Goal: Use online tool/utility: Use online tool/utility

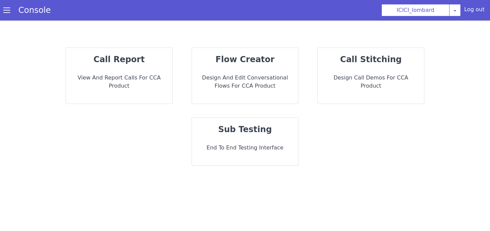
click at [245, 60] on strong "flow creator" at bounding box center [249, 59] width 60 height 13
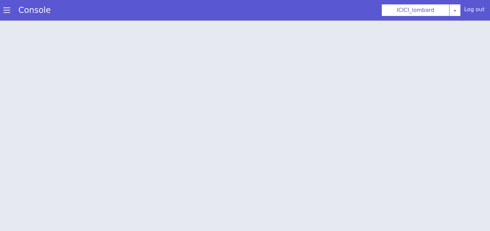
scroll to position [2, 0]
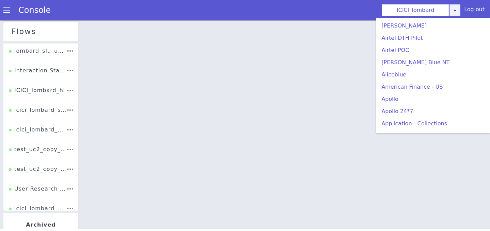
click at [456, 12] on div "ICICI_lombard AO Smith Airtel DTH Pilot Airtel POC Alice Blue NT Aliceblue Amer…" at bounding box center [420, 10] width 79 height 12
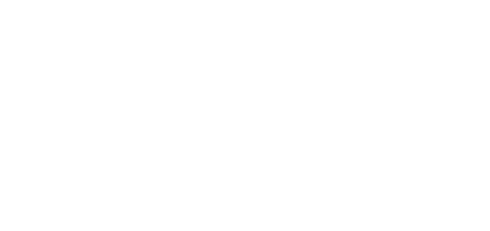
scroll to position [113, 0]
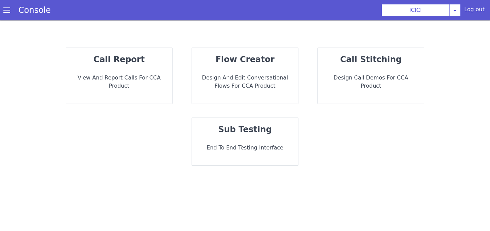
click at [222, 87] on p "Design and Edit Conversational flows for CCA Product" at bounding box center [244, 82] width 95 height 16
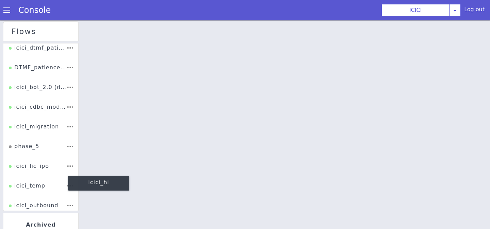
scroll to position [165, 0]
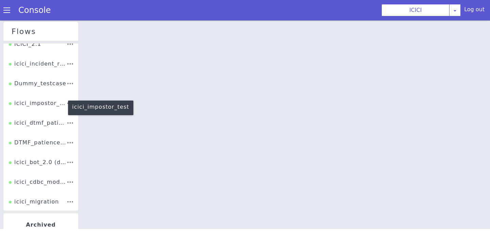
click at [37, 104] on div "icici_impostor_test" at bounding box center [38, 100] width 58 height 15
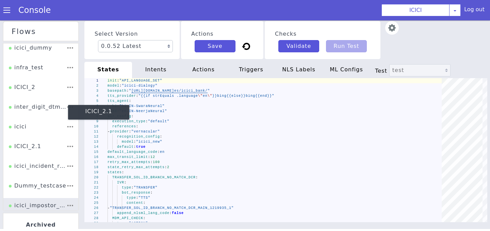
scroll to position [59, 0]
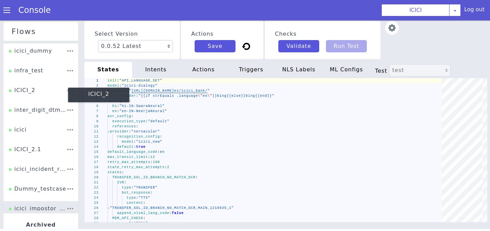
click at [33, 96] on div "ICICI_2" at bounding box center [22, 92] width 27 height 13
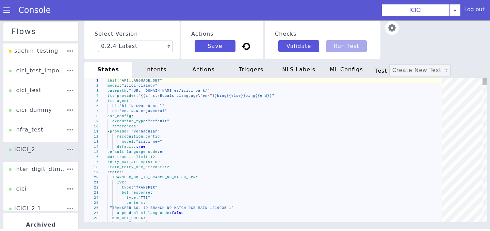
type textarea "init: "API_LANGUAGE_SET" model: "icici-dialogy" basepath: "https://s3.ap-south-…"
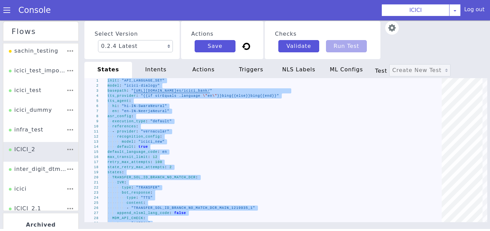
click at [148, 76] on div "intents" at bounding box center [156, 70] width 48 height 16
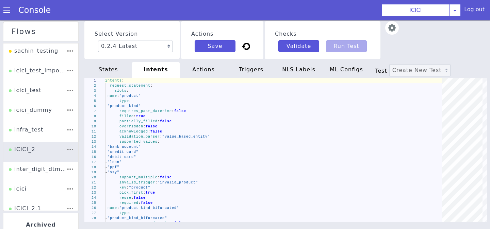
type textarea "intents: request_statement: slots: - name: "product" type: - "product_kind" req…"
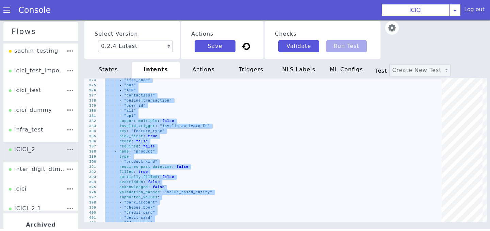
drag, startPoint x: 484, startPoint y: 99, endPoint x: 484, endPoint y: 119, distance: 20.1
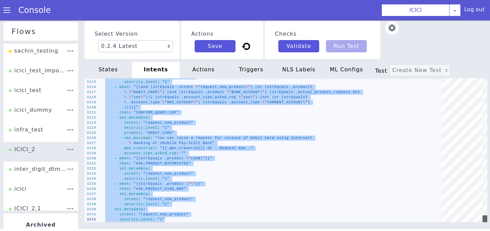
click at [484, 219] on div at bounding box center [484, 157] width 9 height 144
click at [484, 219] on div at bounding box center [484, 219] width 5 height 7
click at [203, 69] on div "actions" at bounding box center [204, 70] width 48 height 16
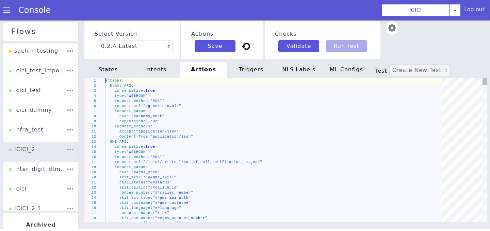
type textarea "actions: Dummy API: is_sensitive: true type: "WEBHOOK" request_method: "POST" r…"
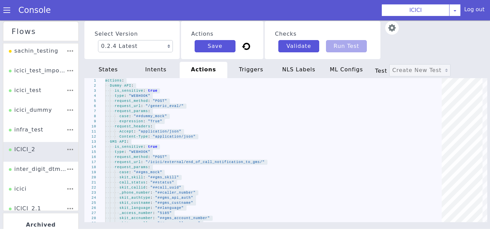
click at [248, 63] on div "triggers" at bounding box center [251, 70] width 48 height 16
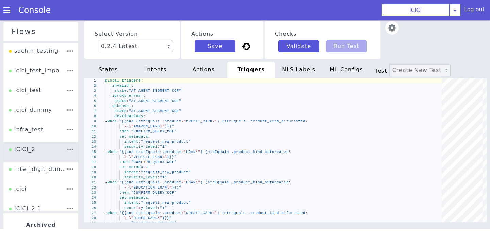
type textarea "global_triggers: _invalid_: state: "AT_AGENT_SEGMENT_COF" _iproxy_error_: state…"
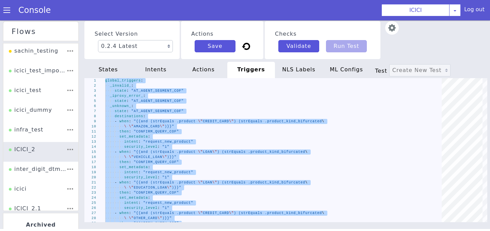
click at [300, 67] on div "NLS Labels" at bounding box center [299, 70] width 48 height 16
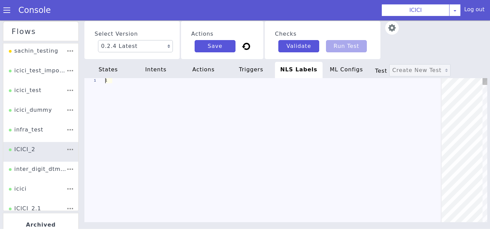
scroll to position [0, 176]
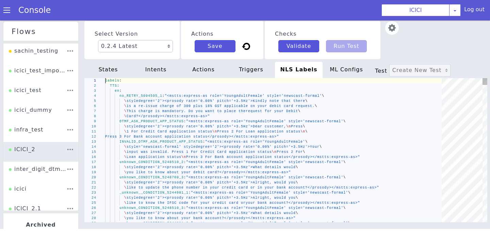
type textarea "labels: TTS: en: no_RETRY_5094595_1: "<mstts:express-as role='YoungAdultFemale'…"
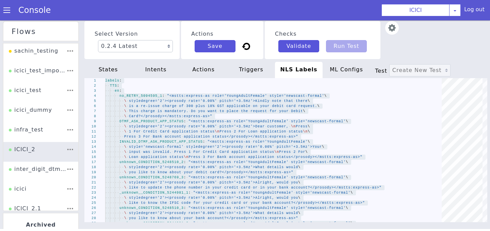
click at [334, 67] on div "ML Configs" at bounding box center [346, 70] width 48 height 16
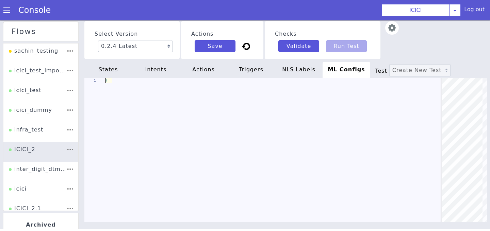
type textarea "ml_configs: {}"
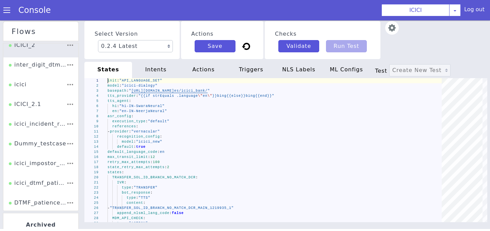
scroll to position [108, 0]
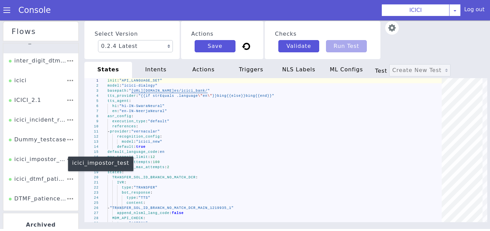
click at [51, 162] on div "icici_impostor_test" at bounding box center [37, 161] width 57 height 13
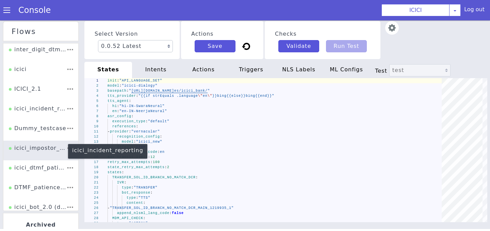
scroll to position [121, 0]
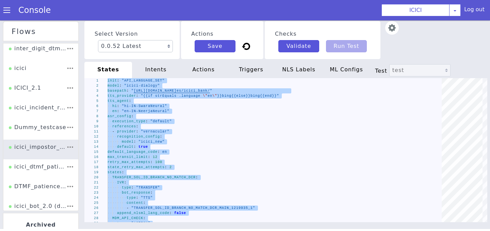
paste textarea "- "ib_931503_car_rmn_maincustname" - "ib_931503_car_rmn_accstatus" - "ib_931503…"
type textarea "- "ib_931503_car_rmn_maincustname" - "ib_931503_car_rmn_accstatus" - "ib_931503…"
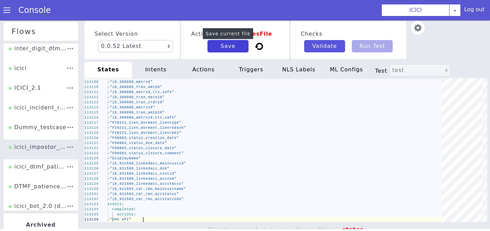
click at [219, 47] on button "Save" at bounding box center [227, 46] width 41 height 12
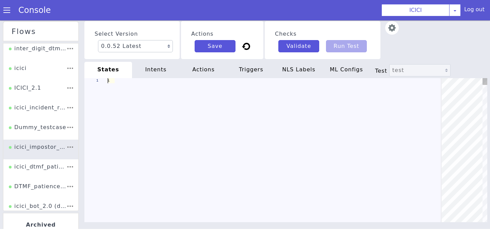
scroll to position [0, 35]
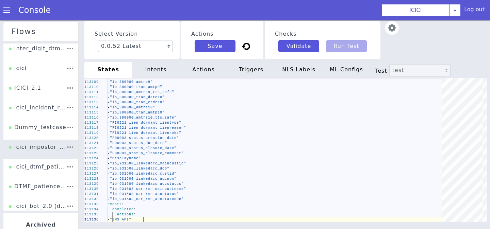
click at [152, 72] on div "intents" at bounding box center [156, 70] width 48 height 16
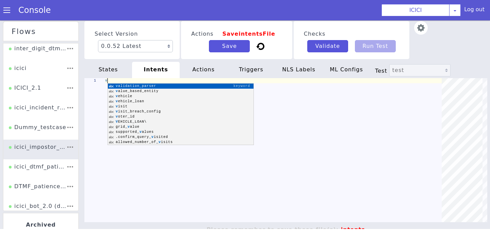
scroll to position [0, 2]
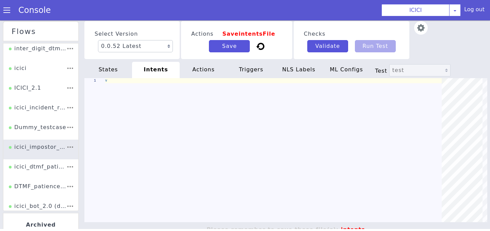
click at [186, 27] on div "Actions Save intents File Save" at bounding box center [236, 40] width 111 height 38
click at [120, 67] on div "states" at bounding box center [108, 70] width 48 height 16
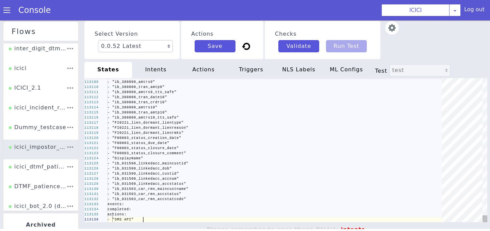
scroll to position [0, 35]
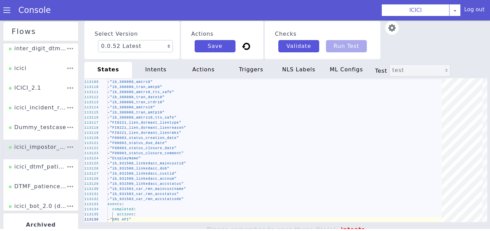
click at [158, 65] on div "intents" at bounding box center [156, 70] width 48 height 16
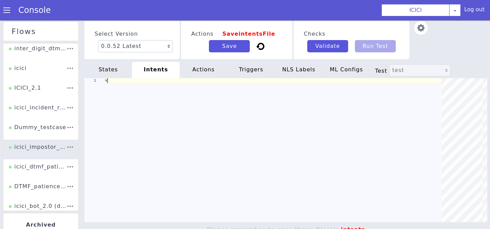
scroll to position [0, 2]
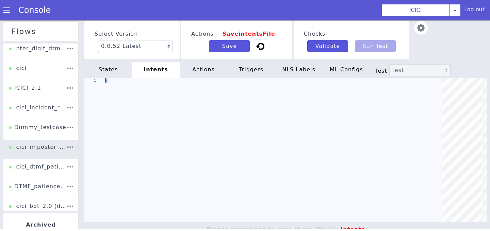
drag, startPoint x: 126, startPoint y: 83, endPoint x: 79, endPoint y: 83, distance: 46.9
paste textarea "intent: "request_new_product" security_level: "1""
type textarea "intent: "request_new_product" security_level: "1""
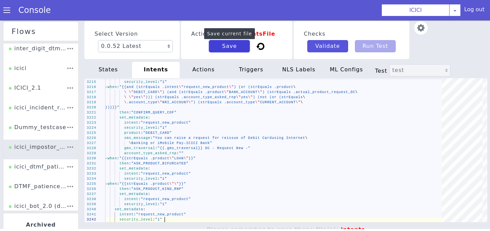
click at [220, 47] on button "Save" at bounding box center [229, 46] width 41 height 12
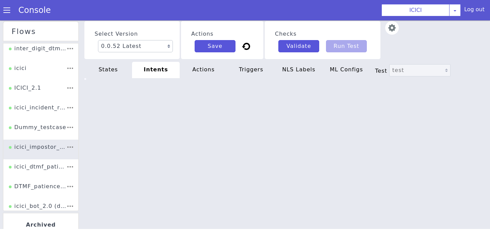
type textarea "intent: "request_new_product" security_level: "1""
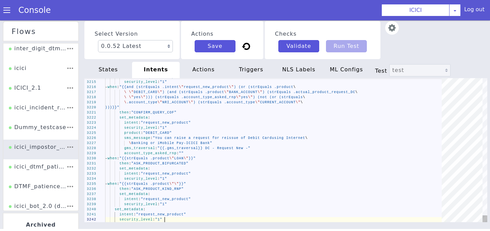
scroll to position [0, 0]
click at [208, 66] on div "actions" at bounding box center [204, 70] width 48 height 16
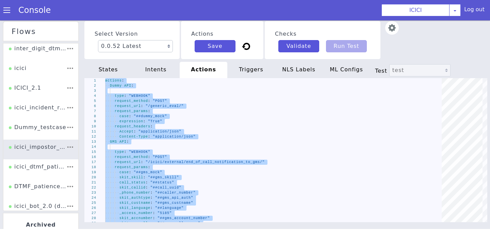
type textarea "PAN: "" MobileNo: "##sov_mobile_number" RequestNo: "" productName: "##check_pro…"
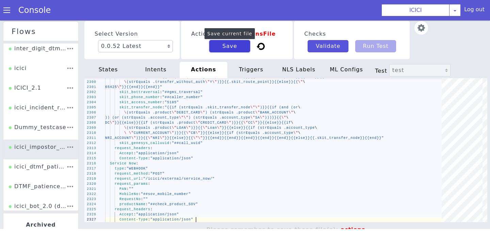
click at [223, 47] on button "Save" at bounding box center [229, 46] width 41 height 12
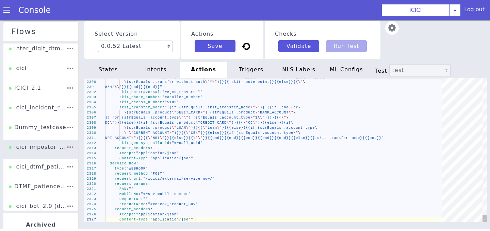
scroll to position [0, 90]
click at [260, 71] on div "triggers" at bounding box center [251, 70] width 48 height 16
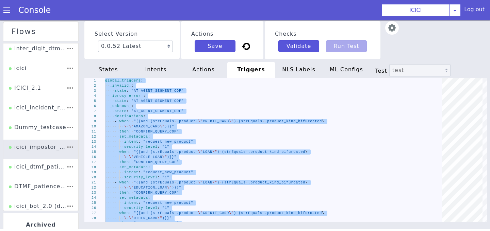
type textarea "- when: "{{strEquals .product \"\"}}" then: "ASK_PRODUCT_KIND_RNP" set_metadata…"
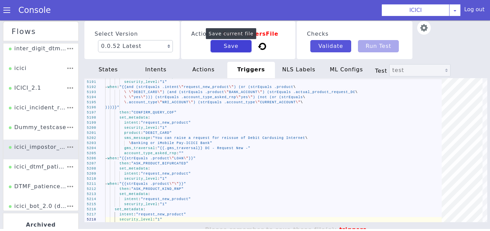
click at [234, 46] on button "Save" at bounding box center [231, 46] width 41 height 12
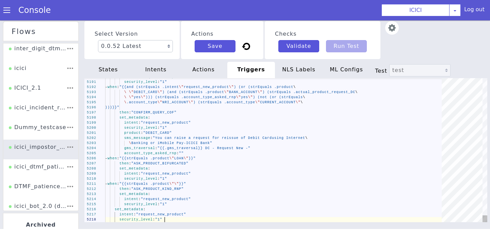
scroll to position [0, 59]
click at [287, 70] on div "NLS Labels" at bounding box center [299, 70] width 48 height 16
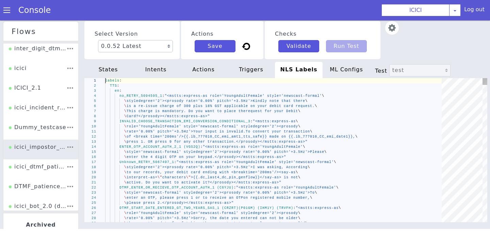
scroll to position [0, 176]
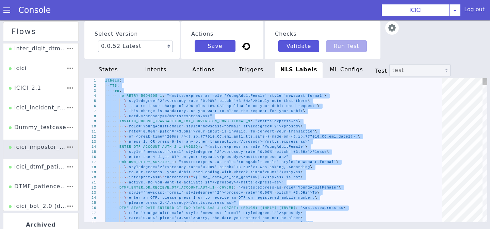
type textarea "0%' pitch='-3Hz'>मैं\ \ पूछ रही थी की अगर आप अपने application status जानना चाहत…"
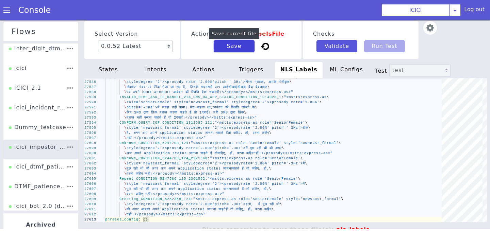
click at [233, 47] on button "Save" at bounding box center [234, 46] width 41 height 12
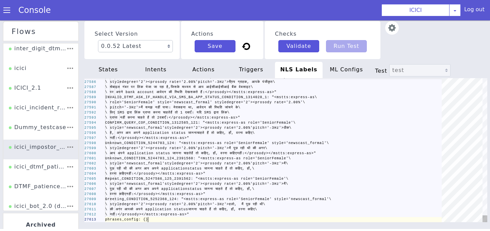
scroll to position [0, 43]
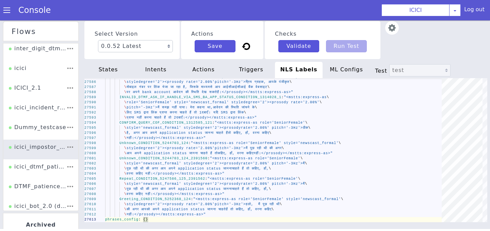
click at [338, 71] on div "ML Configs" at bounding box center [346, 70] width 48 height 16
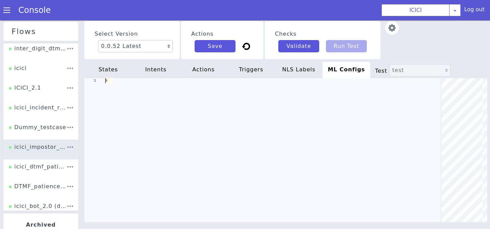
scroll to position [0, 33]
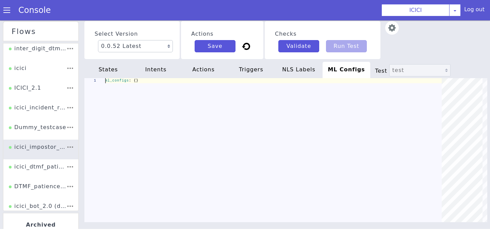
click at [110, 69] on div "states" at bounding box center [108, 70] width 48 height 16
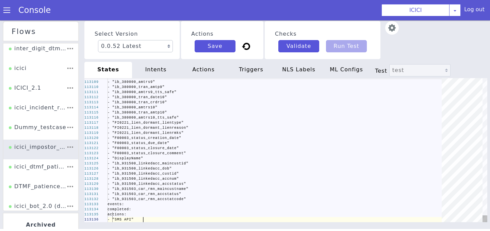
scroll to position [0, 35]
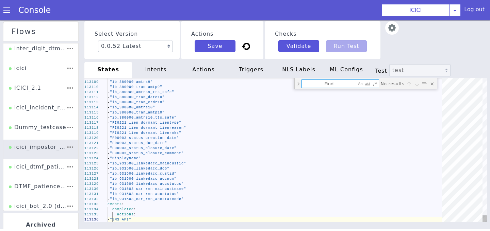
type textarea "context: "dtmf_range" metadata: "dtmf_otp_cc_pingen" append_nlsml_lang_code: fa…"
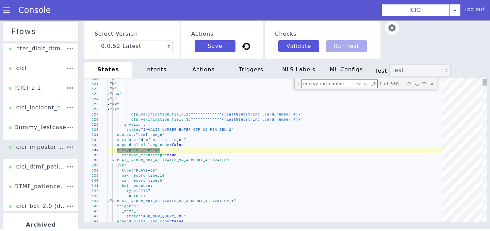
type textarea "encryption_config:"
click at [410, 85] on div "Previous match (⇧Enter)" at bounding box center [408, 84] width 7 height 7
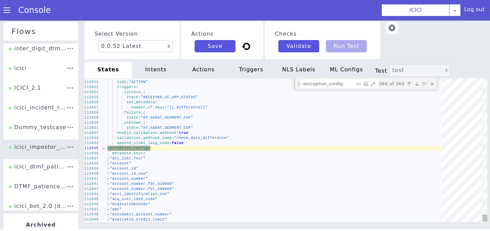
click at [104, 149] on div at bounding box center [103, 148] width 9 height 5
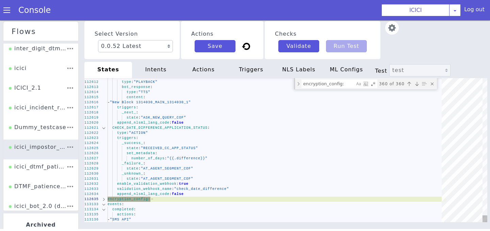
click at [432, 83] on div "Close (Escape)" at bounding box center [432, 84] width 7 height 7
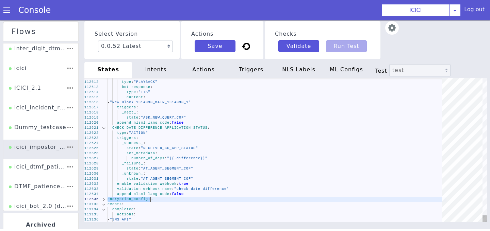
scroll to position [0, 26]
drag, startPoint x: 110, startPoint y: 203, endPoint x: 105, endPoint y: 196, distance: 9.3
click at [107, 205] on span "events" at bounding box center [114, 205] width 14 height 4
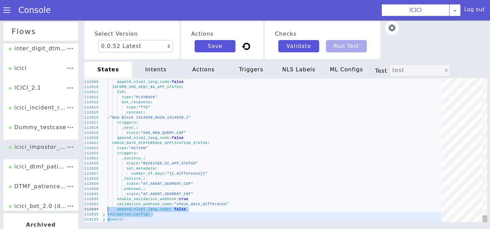
click at [129, 213] on span "encryption_config" at bounding box center [127, 215] width 40 height 4
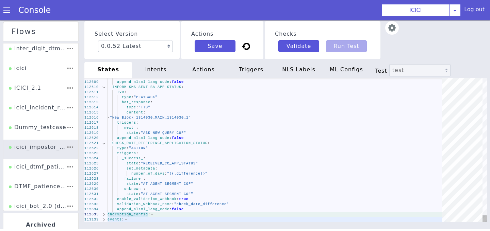
click at [105, 215] on div at bounding box center [103, 214] width 9 height 5
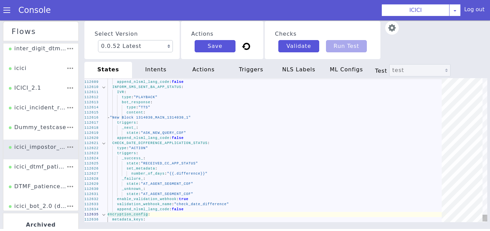
click at [105, 215] on div at bounding box center [103, 214] width 9 height 5
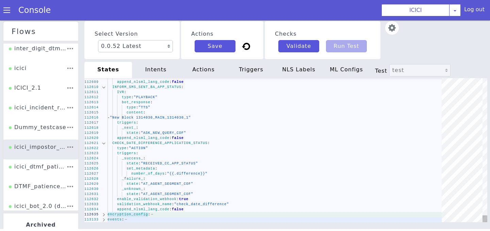
click at [109, 216] on span "encryption_config" at bounding box center [127, 215] width 40 height 4
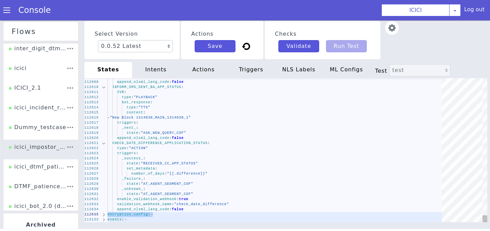
drag, startPoint x: 108, startPoint y: 220, endPoint x: 105, endPoint y: 212, distance: 8.0
click at [106, 214] on div "112608 112609 112610 112611 112612 112613 112614 112615 112616 112617 112618 11…" at bounding box center [285, 150] width 403 height 144
type textarea "_unknown_: state: "AT_AGENT_SEGMENT_COF" enable_validation_webhook: true valida…"
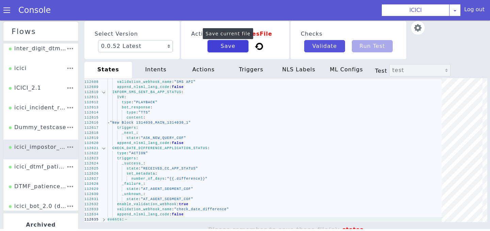
click at [220, 47] on button "Save" at bounding box center [227, 46] width 41 height 12
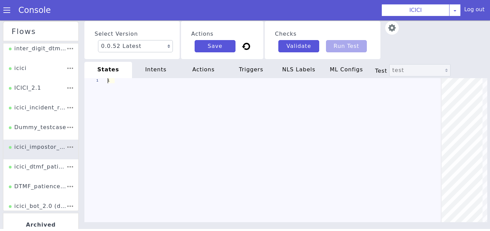
scroll to position [0, 35]
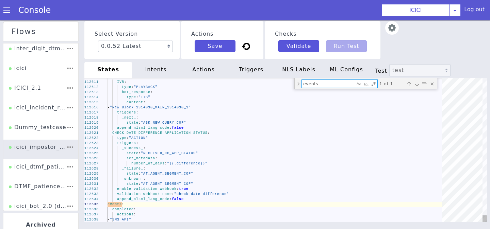
type textarea "context: "dtmf_range" metadata: "dtmf_otp_cc_pingen" append_nlsml_lang_code: fa…"
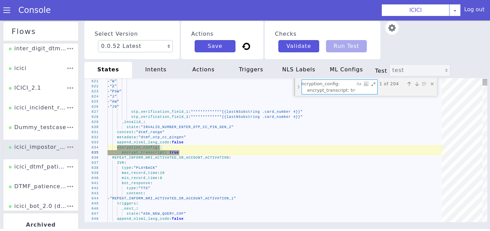
scroll to position [0, 0]
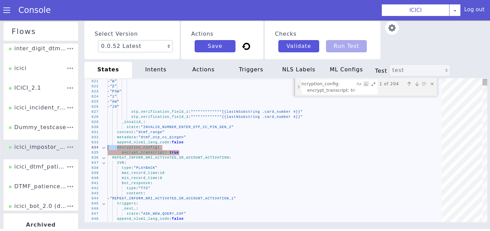
drag, startPoint x: 182, startPoint y: 154, endPoint x: 93, endPoint y: 145, distance: 89.6
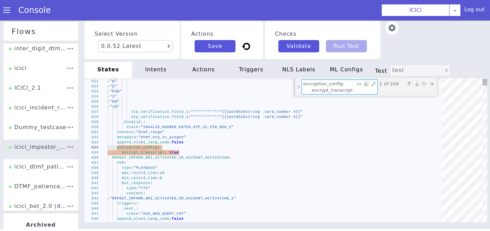
drag, startPoint x: 354, startPoint y: 90, endPoint x: 287, endPoint y: 79, distance: 68.4
click at [287, 79] on div "**********" at bounding box center [285, 150] width 403 height 144
paste textarea "Find"
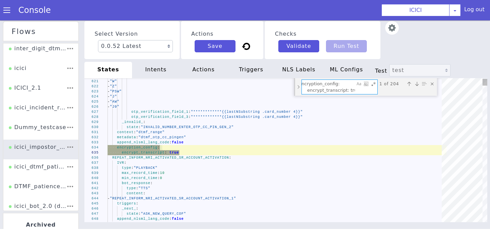
type textarea "encryption_config: encrypt_transcript: true"
click at [297, 88] on div "Toggle Replace mode" at bounding box center [298, 87] width 6 height 18
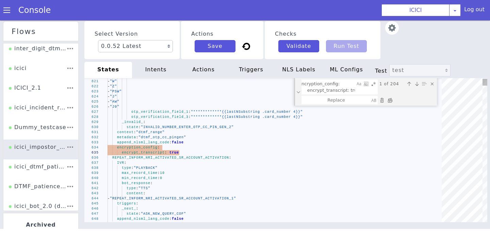
click at [390, 100] on div "Replace All (⌘Enter)" at bounding box center [389, 100] width 7 height 7
type textarea "context: "dtmf_range" metadata: "dtmf_otp_cc_pingen" append_nlsml_lang_code: fa…"
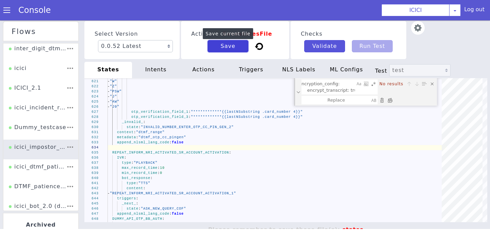
click at [237, 46] on button "Save" at bounding box center [227, 46] width 41 height 12
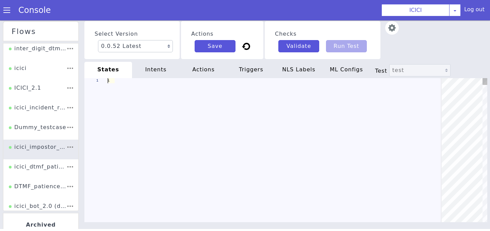
scroll to position [0, 0]
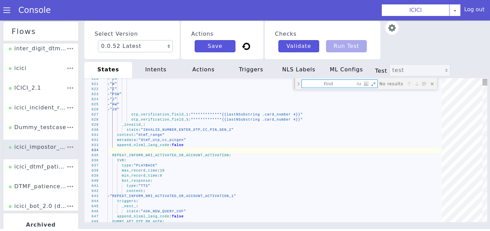
type textarea "state: "DC_DELIVERED_REPEATED_AGAIN" append_nlsml_lang_code: false encryption_c…"
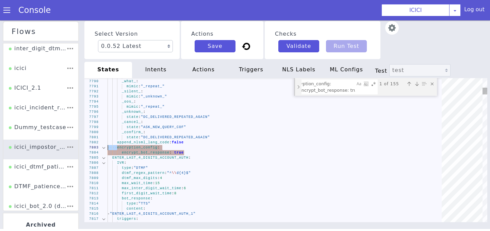
drag, startPoint x: 187, startPoint y: 153, endPoint x: 103, endPoint y: 147, distance: 84.6
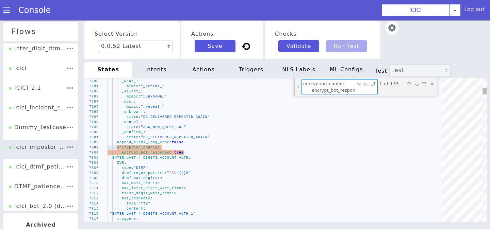
drag, startPoint x: 350, startPoint y: 90, endPoint x: 285, endPoint y: 77, distance: 66.7
click at [285, 77] on div "Select Version 0.0.52 Latest 0.0.51 0.0.50 0.0.49 Current 0.0.48 0.0.47 0.0.46 …" at bounding box center [285, 128] width 403 height 216
paste textarea "Find"
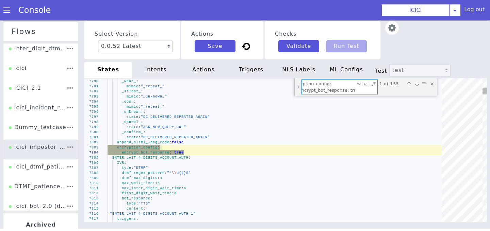
type textarea "encryption_config: encrypt_bot_response: true"
click at [298, 89] on div "Toggle Replace mode" at bounding box center [298, 87] width 6 height 18
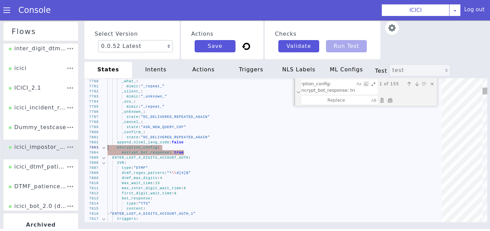
drag, startPoint x: 197, startPoint y: 154, endPoint x: 93, endPoint y: 146, distance: 104.4
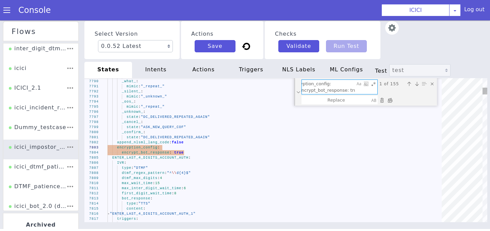
scroll to position [0, 0]
drag, startPoint x: 354, startPoint y: 90, endPoint x: 278, endPoint y: 75, distance: 77.4
click at [278, 75] on div "Select Version 0.0.52 Latest 0.0.51 0.0.50 0.0.49 Current 0.0.48 0.0.47 0.0.46 …" at bounding box center [285, 128] width 403 height 216
click at [392, 101] on div "Replace All (⌘Enter)" at bounding box center [389, 100] width 7 height 7
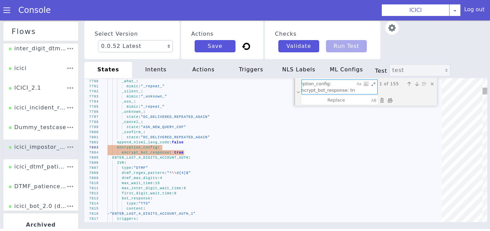
type textarea "state: "DC_DELIVERED_REPEATED_AGAIN" append_nlsml_lang_code: false ENTER_LAST_4…"
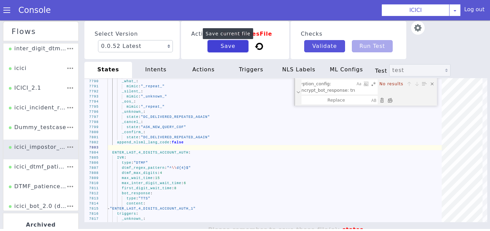
click at [221, 48] on button "Save" at bounding box center [227, 46] width 41 height 12
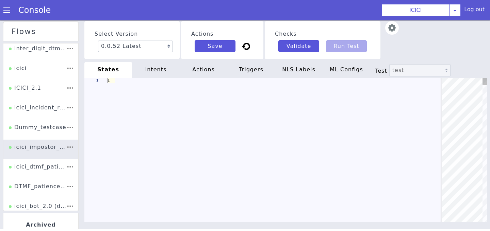
scroll to position [0, 0]
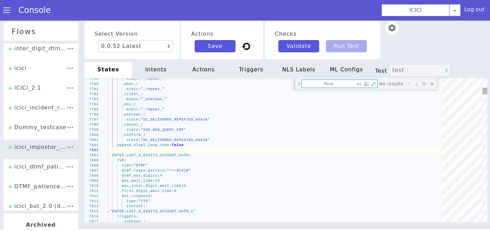
type textarea "set_metadata: len_DTMF_INFORM_DC_BALANCE_ASK_AMOUNT_IN_RUPEES_C2P: "{{len .dmtf…"
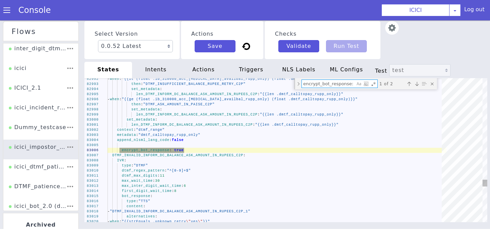
drag, startPoint x: 354, startPoint y: 85, endPoint x: 282, endPoint y: 83, distance: 71.8
click at [282, 83] on div "82992 82993 82994 82995 82996 82997 82998 82999 83000 83001 83002 83003 83004 8…" at bounding box center [285, 150] width 403 height 144
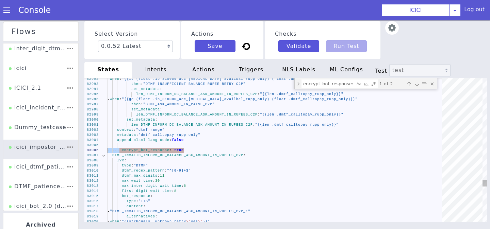
drag, startPoint x: 198, startPoint y: 150, endPoint x: 93, endPoint y: 150, distance: 105.1
click at [342, 85] on textarea "encrypt_bot_response: true" at bounding box center [328, 84] width 53 height 8
drag, startPoint x: 354, startPoint y: 84, endPoint x: 303, endPoint y: 84, distance: 51.7
click at [303, 84] on div "encrypt_bot_response: true encrypt_bot_response: true" at bounding box center [339, 84] width 76 height 9
click at [350, 85] on textarea "encrypt_bot_response: true" at bounding box center [328, 84] width 53 height 8
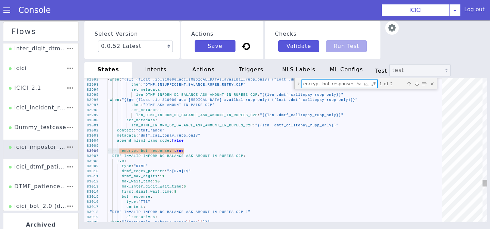
drag, startPoint x: 354, startPoint y: 84, endPoint x: 290, endPoint y: 82, distance: 63.3
click at [290, 82] on div "82992 82993 82994 82995 82996 82997 82998 82999 83000 83001 83002 83003 83004 8…" at bounding box center [285, 150] width 403 height 144
paste textarea "Find"
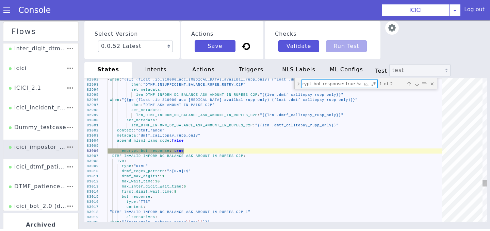
type textarea "encrypt_bot_response: true"
click at [297, 85] on div "Toggle Replace mode" at bounding box center [298, 83] width 6 height 11
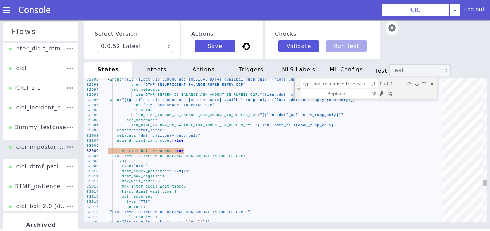
click at [392, 95] on div "Replace All (⌘Enter)" at bounding box center [389, 93] width 7 height 7
type textarea "set_metadata: len_DTMF_INFORM_DC_BALANCE_ASK_AMOUNT_IN_RUPEES_C2P: "{{len .dmtf…"
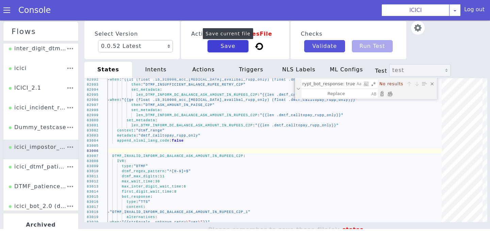
click at [238, 50] on button "Save" at bounding box center [227, 46] width 41 height 12
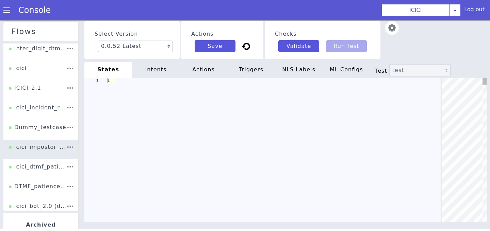
scroll to position [0, 0]
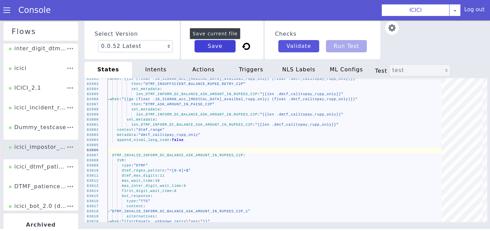
click at [201, 52] on button "Save" at bounding box center [215, 46] width 41 height 12
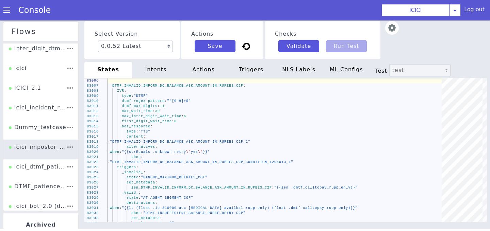
click at [201, 69] on div "actions" at bounding box center [204, 70] width 48 height 16
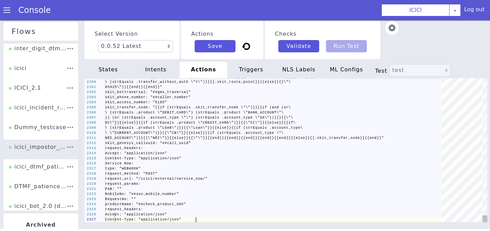
scroll to position [0, 90]
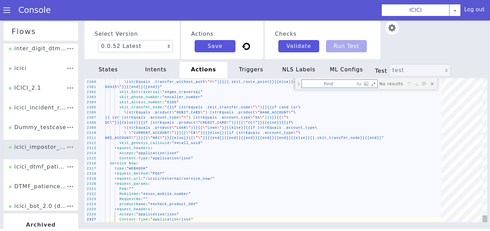
type textarea "actions: Dummy API: is_sensitive: true type: "WEBHOOK" request_method: "POST" r…"
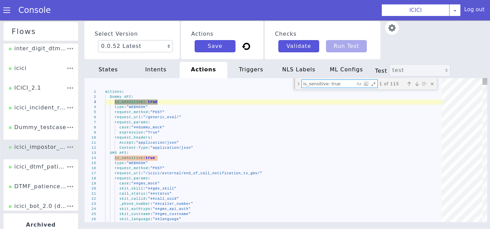
type textarea "is_sensitive: true"
type textarea "Accept: "application/json" Content-Type: "application/json" GMS API: is_sensiti…"
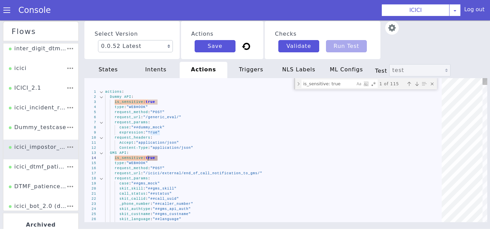
scroll to position [0, 0]
drag, startPoint x: 164, startPoint y: 158, endPoint x: 68, endPoint y: 157, distance: 95.9
drag, startPoint x: 340, startPoint y: 84, endPoint x: 241, endPoint y: 84, distance: 98.6
click at [241, 84] on div "1 2 3 4 5 6 7 8 9 10 11 12 13 14 15 16 17 18 19 20 21 22 23 24 25 26 27 actions…" at bounding box center [285, 150] width 403 height 144
paste textarea "Find"
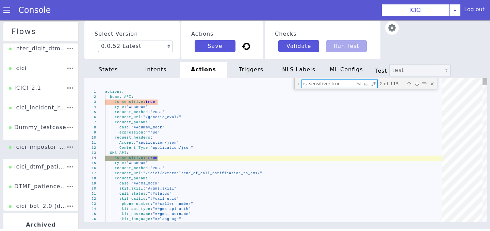
type textarea "is_sensitive: true"
click at [296, 83] on div "Toggle Replace mode" at bounding box center [298, 83] width 6 height 11
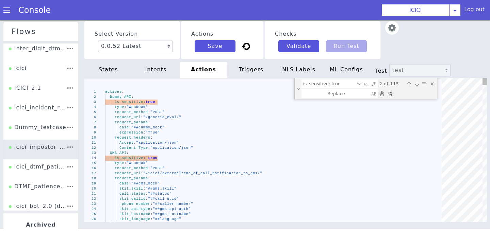
click at [390, 91] on div "Replace All (⌘Enter)" at bounding box center [389, 93] width 7 height 7
type textarea "Accept: "application/json" Content-Type: "application/json" GMS API: type: "WEB…"
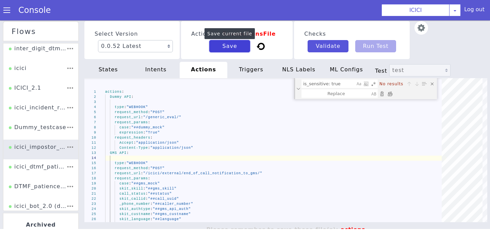
click at [232, 45] on button "Save" at bounding box center [229, 46] width 41 height 12
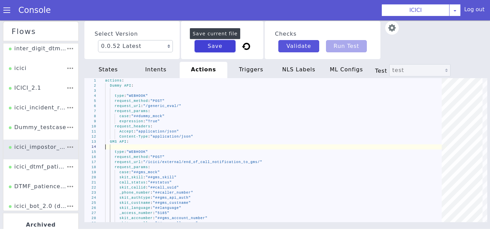
click at [232, 45] on button "Save" at bounding box center [215, 46] width 41 height 12
click at [213, 42] on button "Save" at bounding box center [215, 46] width 41 height 12
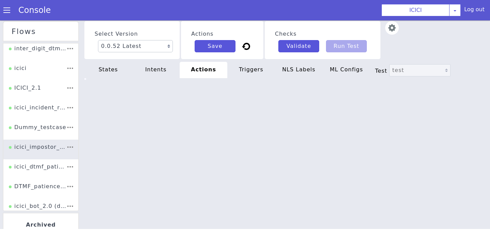
type textarea "Accept: "application/json" Content-Type: "application/json" GMS API: type: "WEB…"
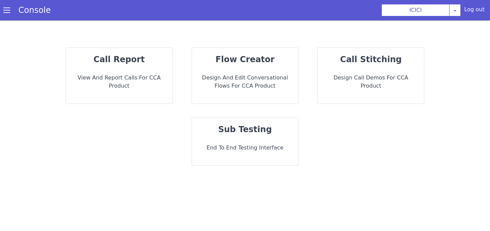
click at [225, 135] on p "sub testing" at bounding box center [244, 129] width 95 height 12
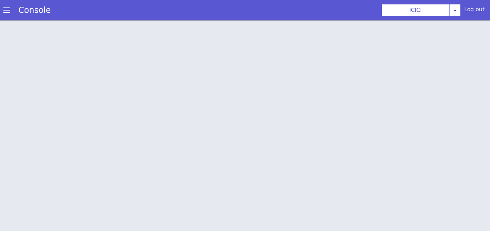
scroll to position [2, 0]
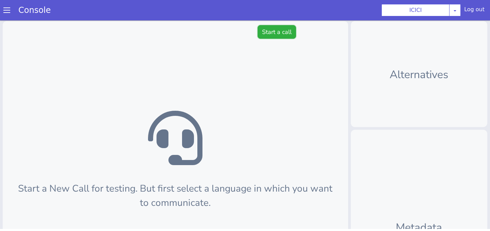
click at [273, 33] on button "Start a call" at bounding box center [276, 32] width 38 height 14
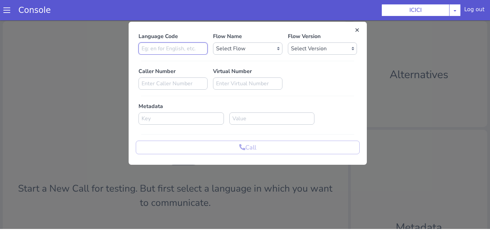
click at [161, 48] on input at bounding box center [172, 49] width 69 height 12
type input "en"
click at [247, 50] on select "Select Flow sachin_testing icici_test_import_1 icici_test icici_dummy infra_tes…" at bounding box center [247, 49] width 69 height 12
select select "b03a4faf-32c3-4c7e-b817-7f3662e43ade"
click at [213, 43] on select "Select Flow sachin_testing icici_test_import_1 icici_test icici_dummy infra_tes…" at bounding box center [247, 49] width 69 height 12
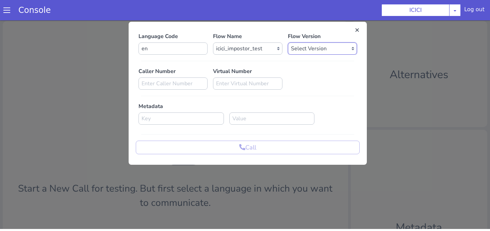
click at [307, 50] on select "Select Version 0.0.52 0.0.51 0.0.50 0.0.49 0.0.48 0.0.47 0.0.46 0.0.45 0.0.44 0…" at bounding box center [322, 49] width 69 height 12
select select "0.0.52"
click at [288, 43] on select "Select Version 0.0.52 0.0.51 0.0.50 0.0.49 0.0.48 0.0.47 0.0.46 0.0.45 0.0.44 0…" at bounding box center [322, 49] width 69 height 12
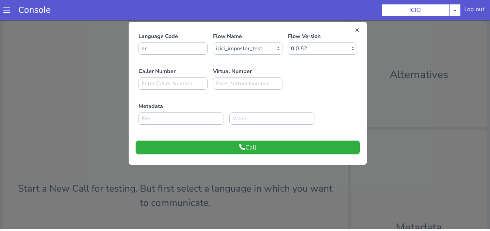
click at [257, 154] on button "Call" at bounding box center [248, 148] width 224 height 14
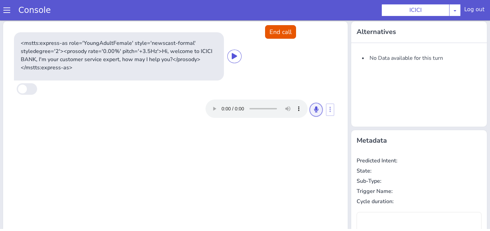
click at [312, 111] on button at bounding box center [315, 110] width 13 height 14
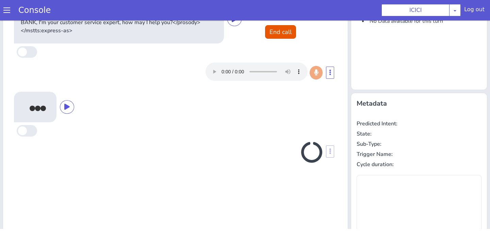
scroll to position [35, 0]
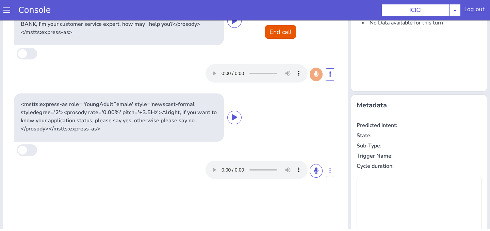
type input "null"
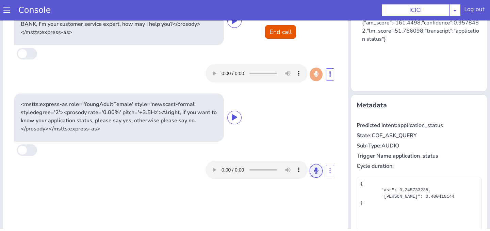
click at [320, 170] on button at bounding box center [315, 171] width 13 height 14
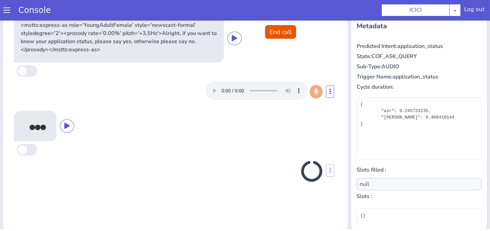
scroll to position [116, 0]
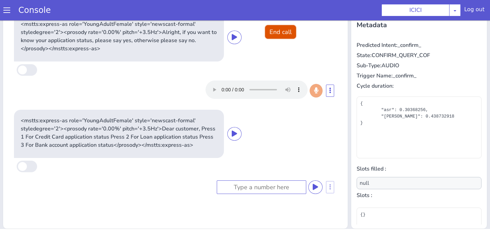
click at [287, 32] on button "End call" at bounding box center [280, 32] width 31 height 14
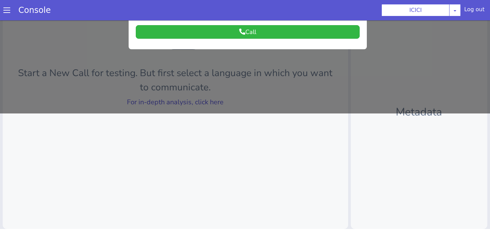
click at [235, 87] on div at bounding box center [245, 8] width 490 height 211
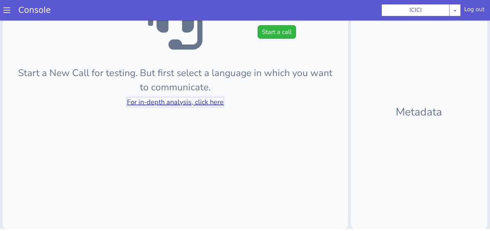
click at [212, 106] on link "For in-depth analysis, click here" at bounding box center [175, 102] width 97 height 9
click at [276, 31] on button "Start a call" at bounding box center [276, 32] width 38 height 14
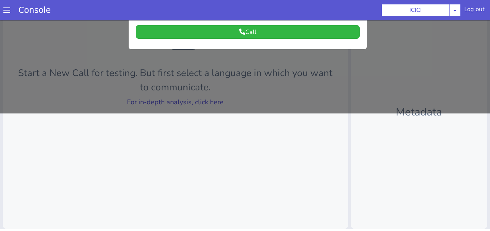
scroll to position [0, 0]
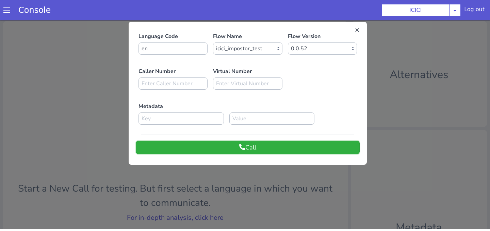
click at [224, 151] on button "Call" at bounding box center [248, 148] width 224 height 14
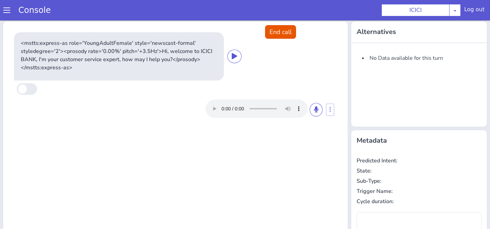
click at [309, 107] on div at bounding box center [263, 109] width 117 height 18
click at [311, 107] on button at bounding box center [315, 110] width 13 height 14
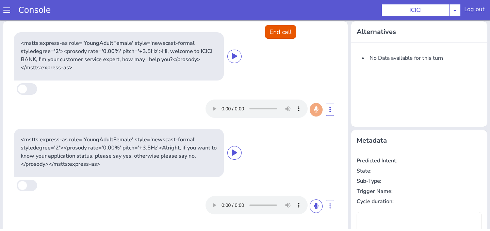
type input "null"
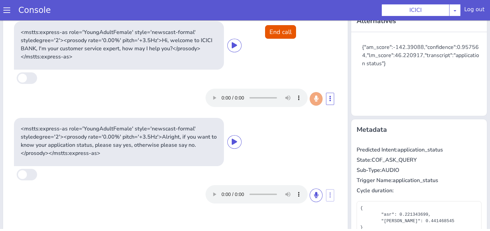
scroll to position [14, 0]
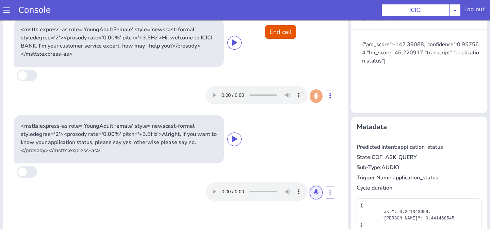
click at [312, 189] on button at bounding box center [315, 193] width 13 height 14
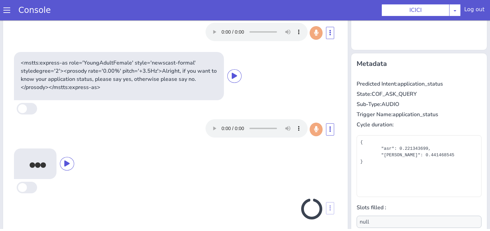
scroll to position [116, 0]
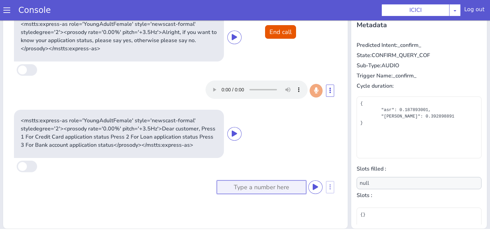
click at [257, 183] on input at bounding box center [261, 188] width 89 height 14
type input "1"
click at [319, 188] on button at bounding box center [315, 188] width 14 height 14
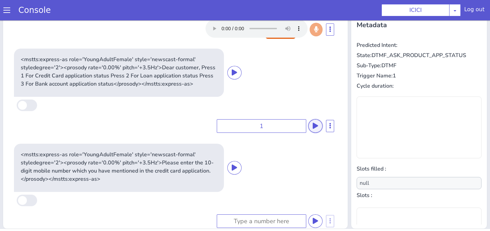
scroll to position [74, 0]
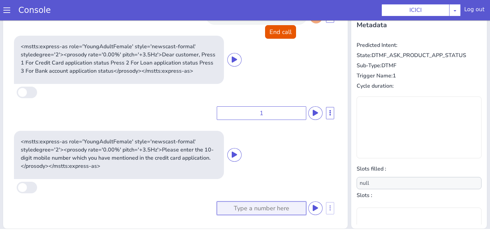
click at [262, 213] on input at bounding box center [261, 209] width 89 height 14
type input "1234567891"
click at [319, 206] on button at bounding box center [315, 209] width 14 height 14
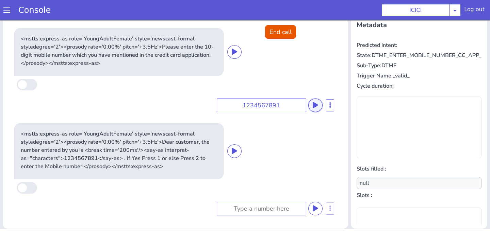
scroll to position [178, 0]
click at [248, 207] on input at bounding box center [261, 209] width 89 height 14
type input "1"
click at [320, 207] on button at bounding box center [315, 209] width 14 height 14
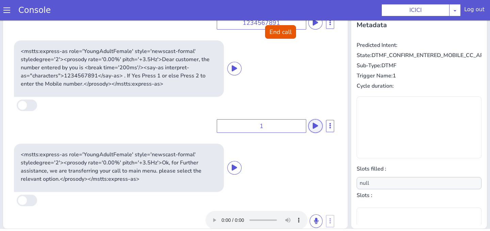
scroll to position [274, 0]
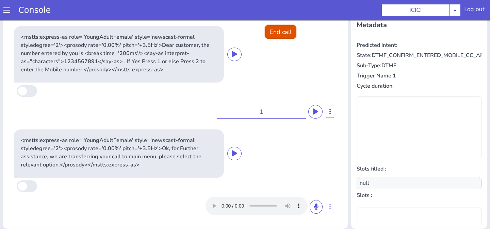
click at [285, 35] on button "End call" at bounding box center [280, 32] width 31 height 14
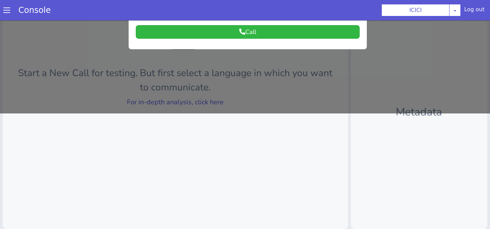
click at [280, 68] on div at bounding box center [245, 8] width 490 height 211
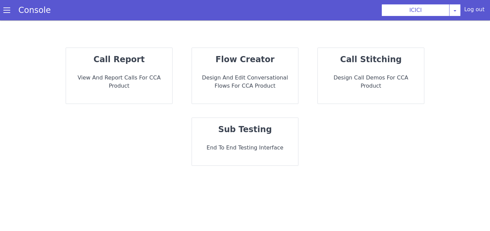
click at [240, 127] on strong "sub testing" at bounding box center [245, 130] width 54 height 10
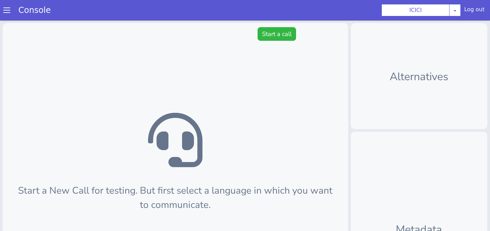
scroll to position [2, 0]
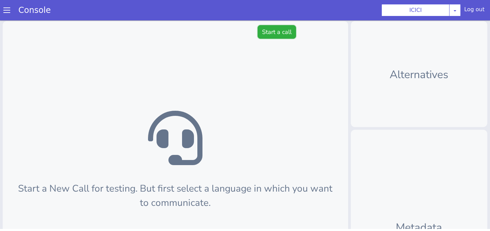
click at [266, 38] on button "Start a call" at bounding box center [276, 32] width 38 height 14
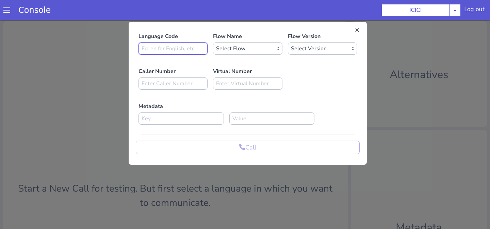
click at [169, 50] on input at bounding box center [172, 49] width 69 height 12
type input "en"
click at [228, 50] on select "Select Flow sachin_testing icici_test_import_1 icici_test icici_dummy infra_tes…" at bounding box center [247, 49] width 69 height 12
select select "7d19fcdd-f6d4-402b-a8d5-1257e19587a9"
click at [213, 43] on select "Select Flow sachin_testing icici_test_import_1 icici_test icici_dummy infra_tes…" at bounding box center [247, 49] width 69 height 12
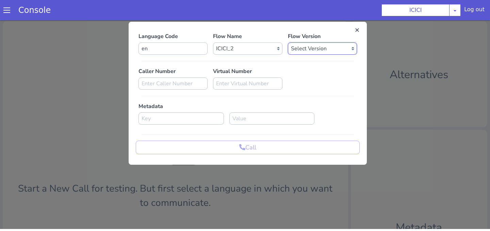
click at [297, 44] on select "Select Version 0.2.4 0.2.3 0.2.2 0.2.1 0.2.0 0.1.10 0.1.9 0.1.8 0.1.7 0.1.6 0.1…" at bounding box center [322, 49] width 69 height 12
select select "0.2.4"
click at [288, 43] on select "Select Version 0.2.4 0.2.3 0.2.2 0.2.1 0.2.0 0.1.10 0.1.9 0.1.8 0.1.7 0.1.6 0.1…" at bounding box center [322, 49] width 69 height 12
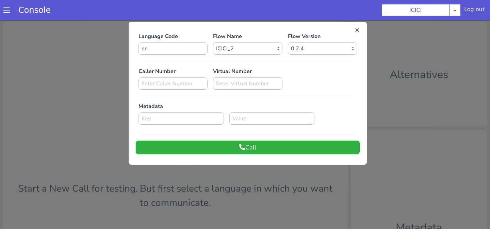
click at [251, 144] on button "Call" at bounding box center [248, 148] width 224 height 14
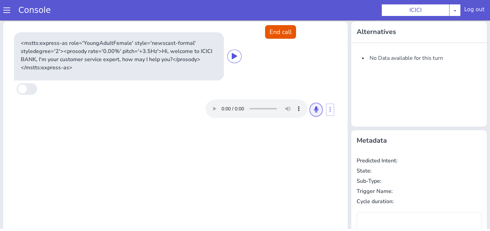
click at [314, 110] on icon at bounding box center [316, 109] width 4 height 6
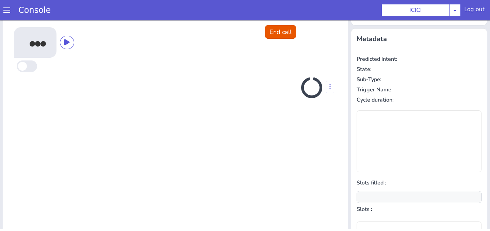
scroll to position [108, 0]
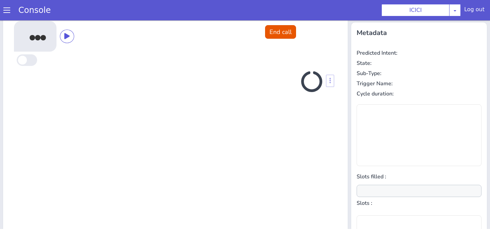
type input "null"
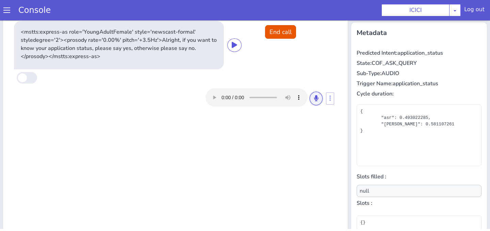
click at [315, 102] on button at bounding box center [315, 99] width 13 height 14
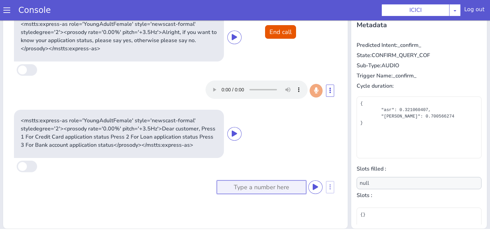
click at [253, 186] on input at bounding box center [261, 188] width 89 height 14
type input "2"
click at [316, 190] on icon at bounding box center [315, 187] width 5 height 6
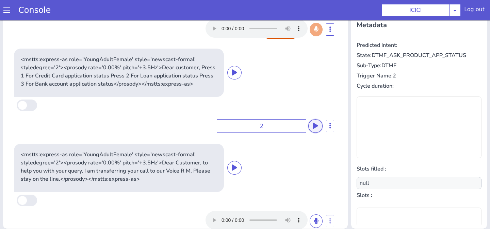
scroll to position [0, 0]
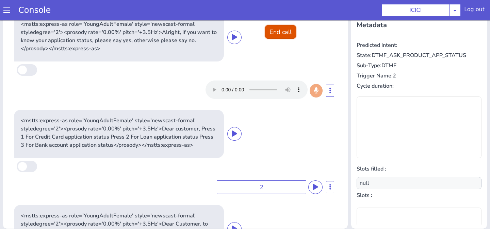
click at [285, 33] on button "End call" at bounding box center [280, 32] width 31 height 14
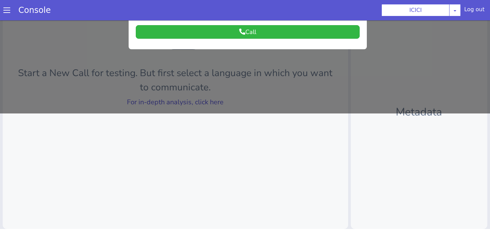
click at [274, 111] on div at bounding box center [245, 8] width 490 height 211
